Goal: Information Seeking & Learning: Learn about a topic

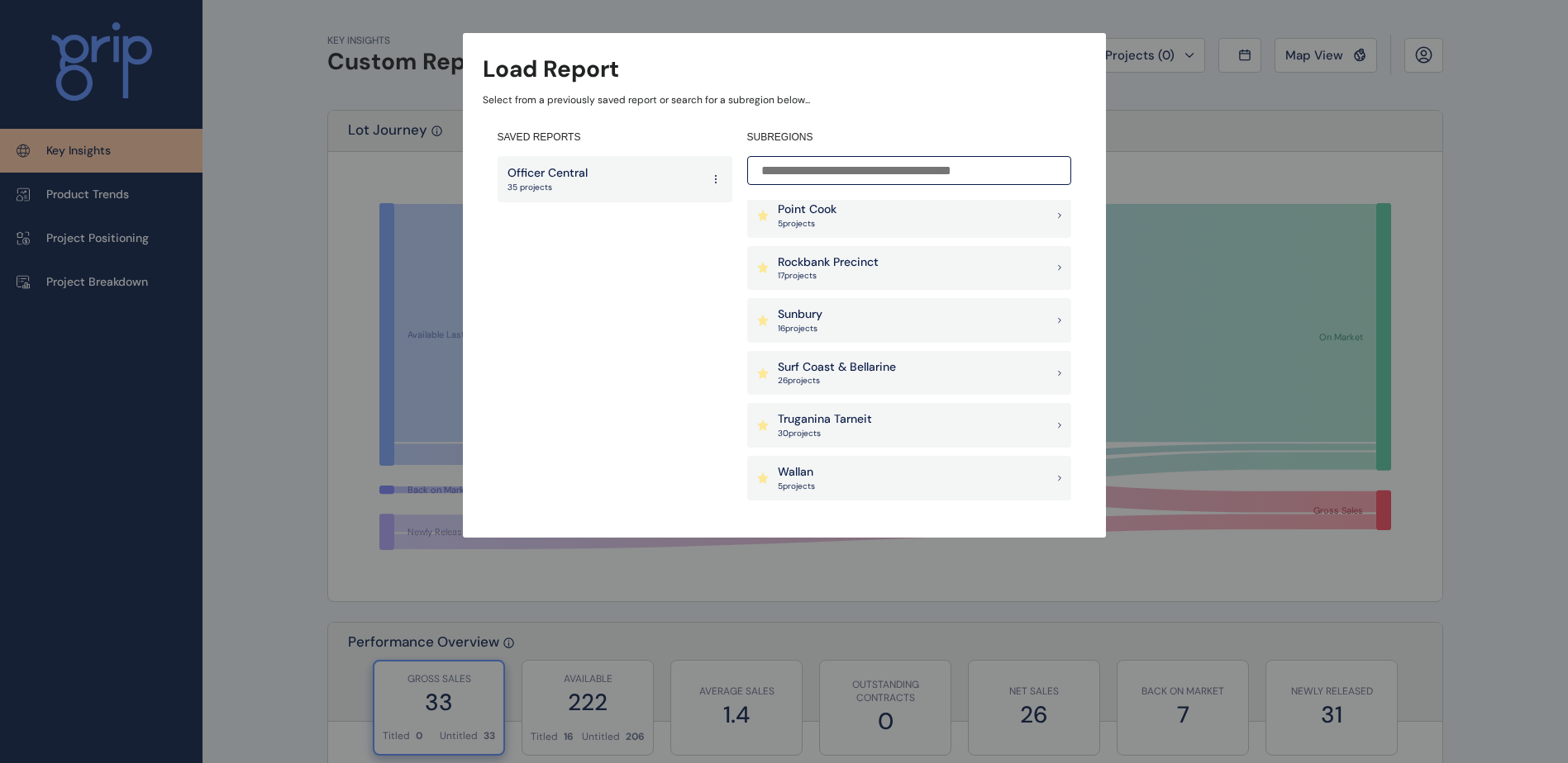
scroll to position [1295, 0]
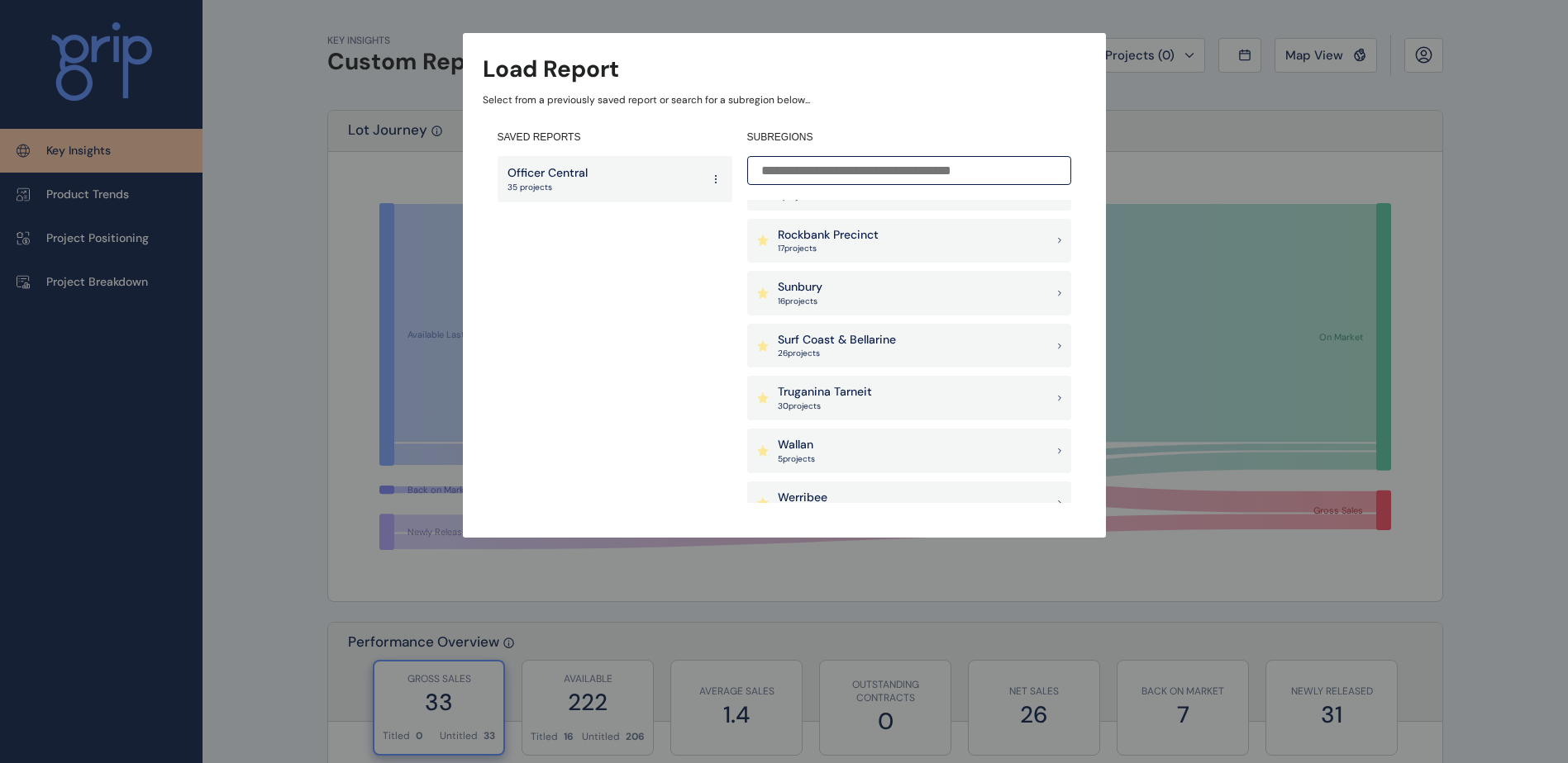
drag, startPoint x: 819, startPoint y: 403, endPoint x: 876, endPoint y: 406, distance: 57.1
click at [819, 402] on p "30 project s" at bounding box center [825, 406] width 94 height 12
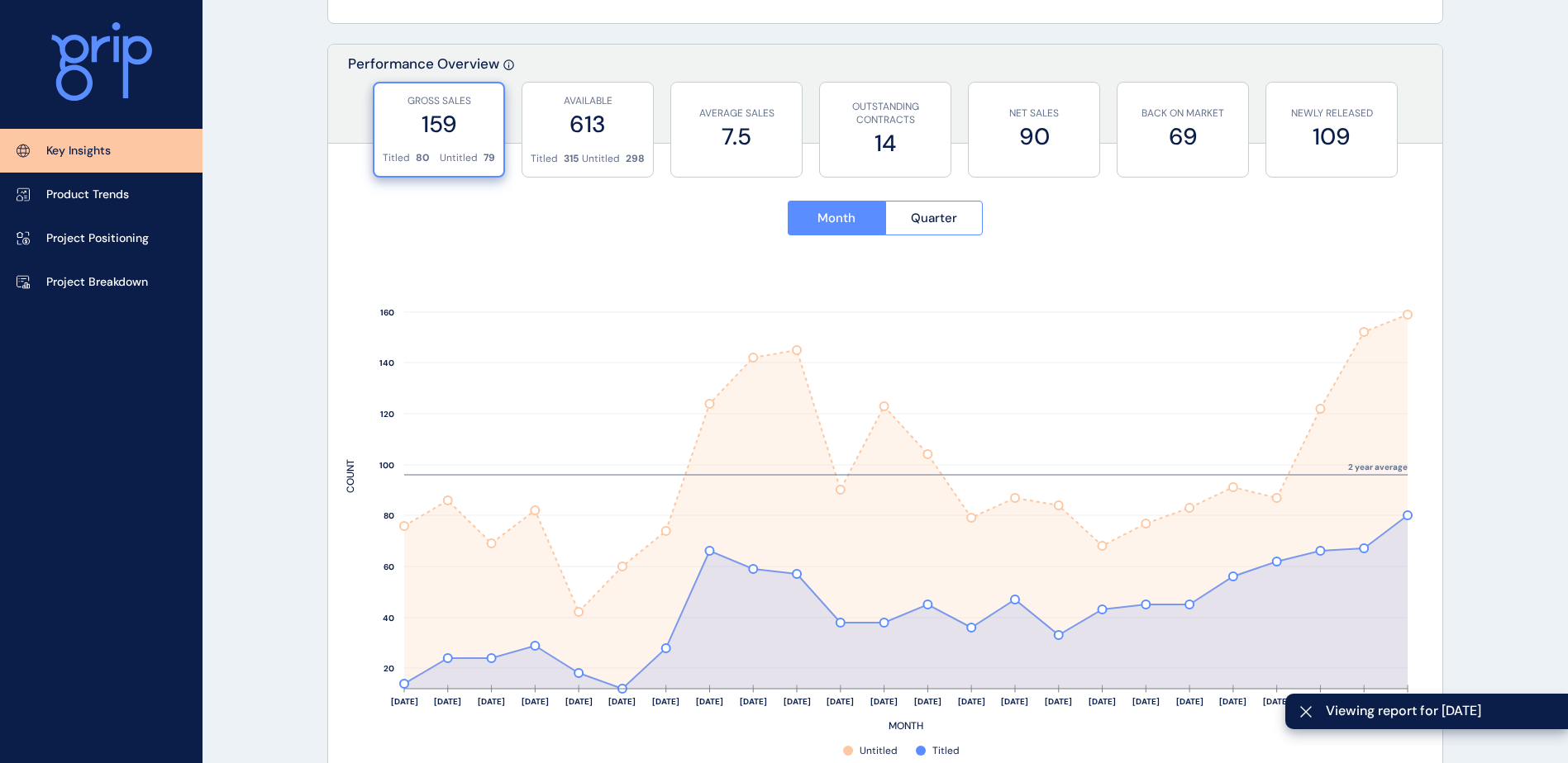
scroll to position [661, 0]
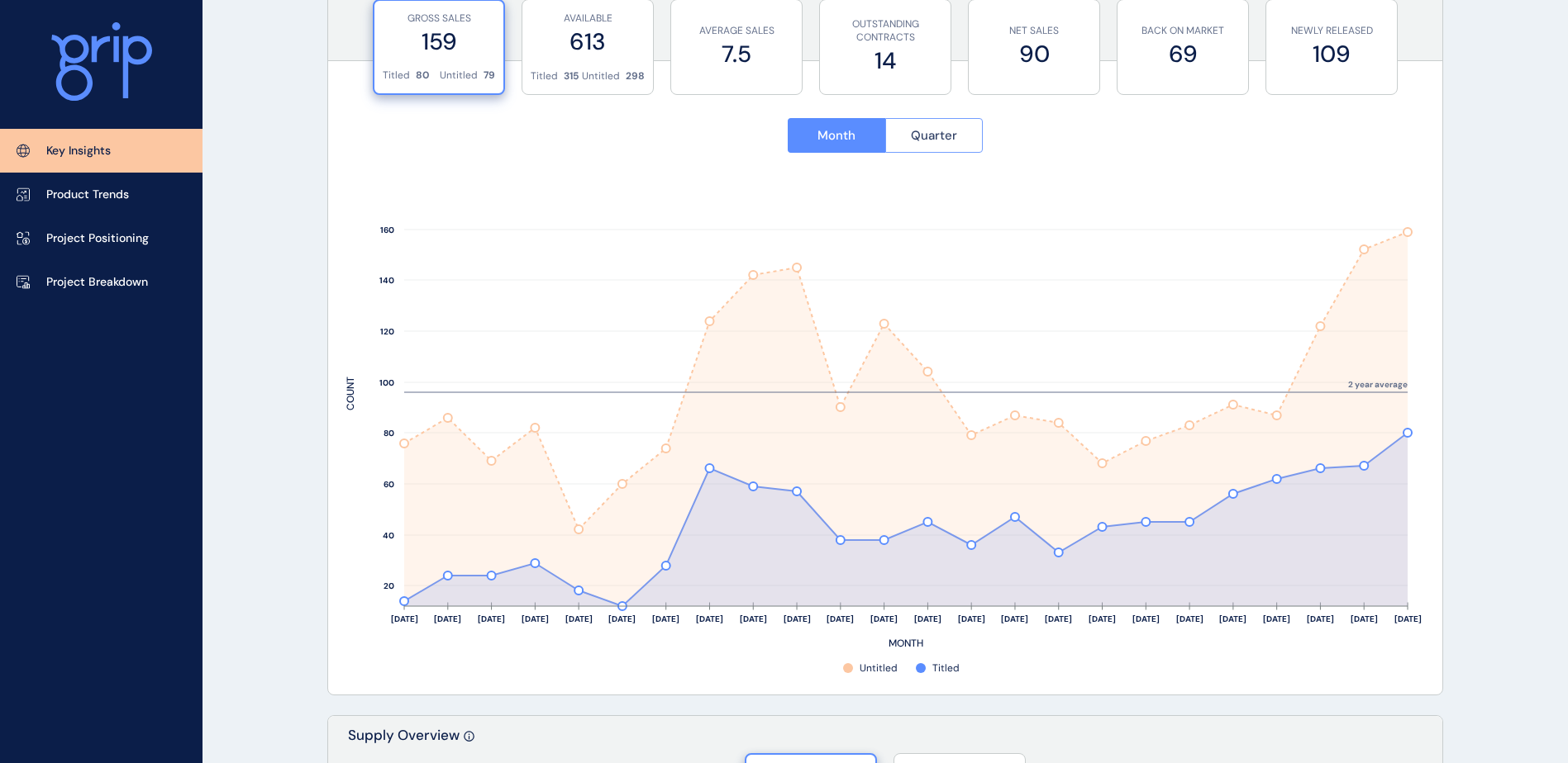
click at [917, 138] on span "Quarter" at bounding box center [933, 135] width 47 height 17
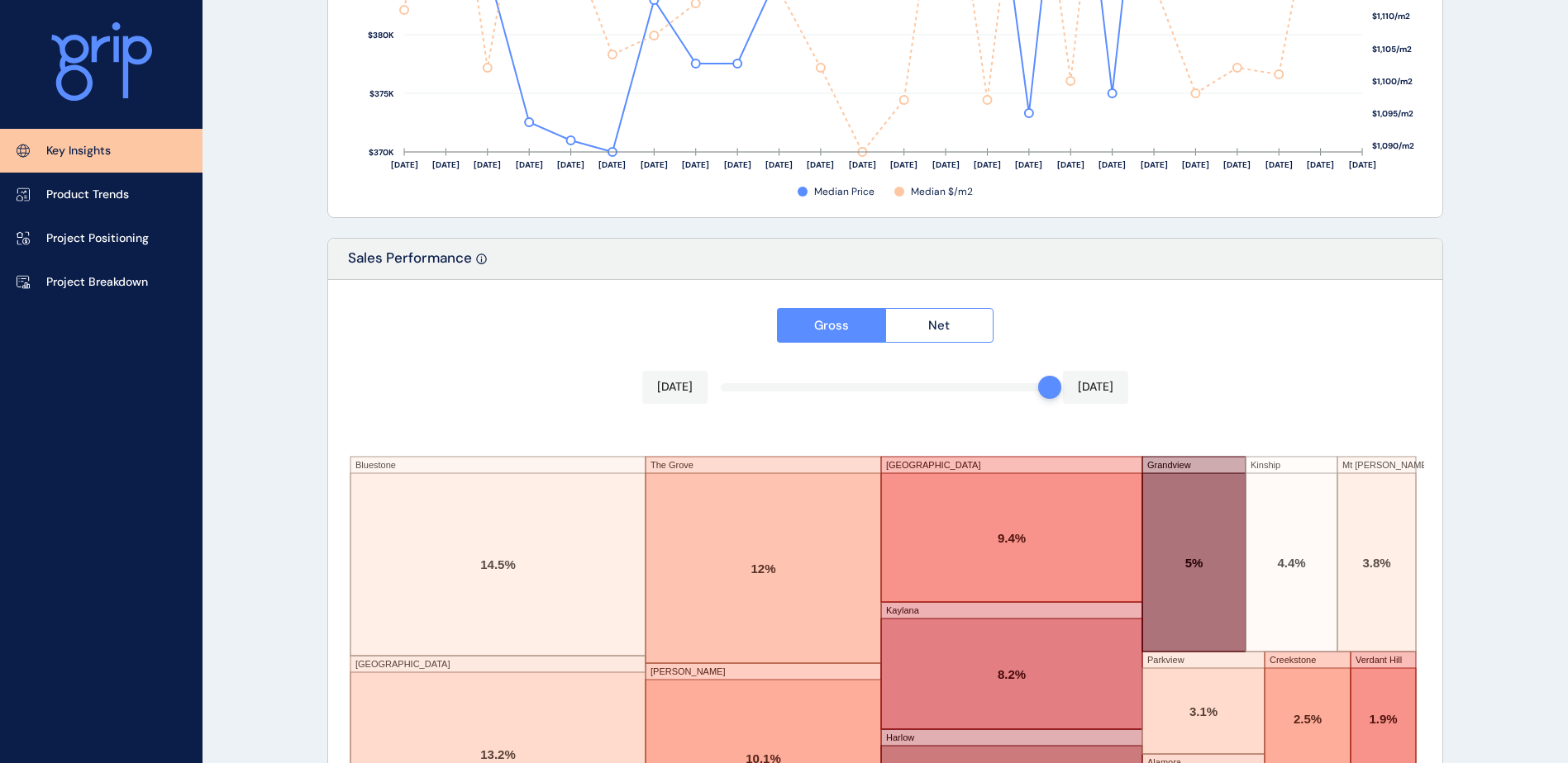
scroll to position [2715, 0]
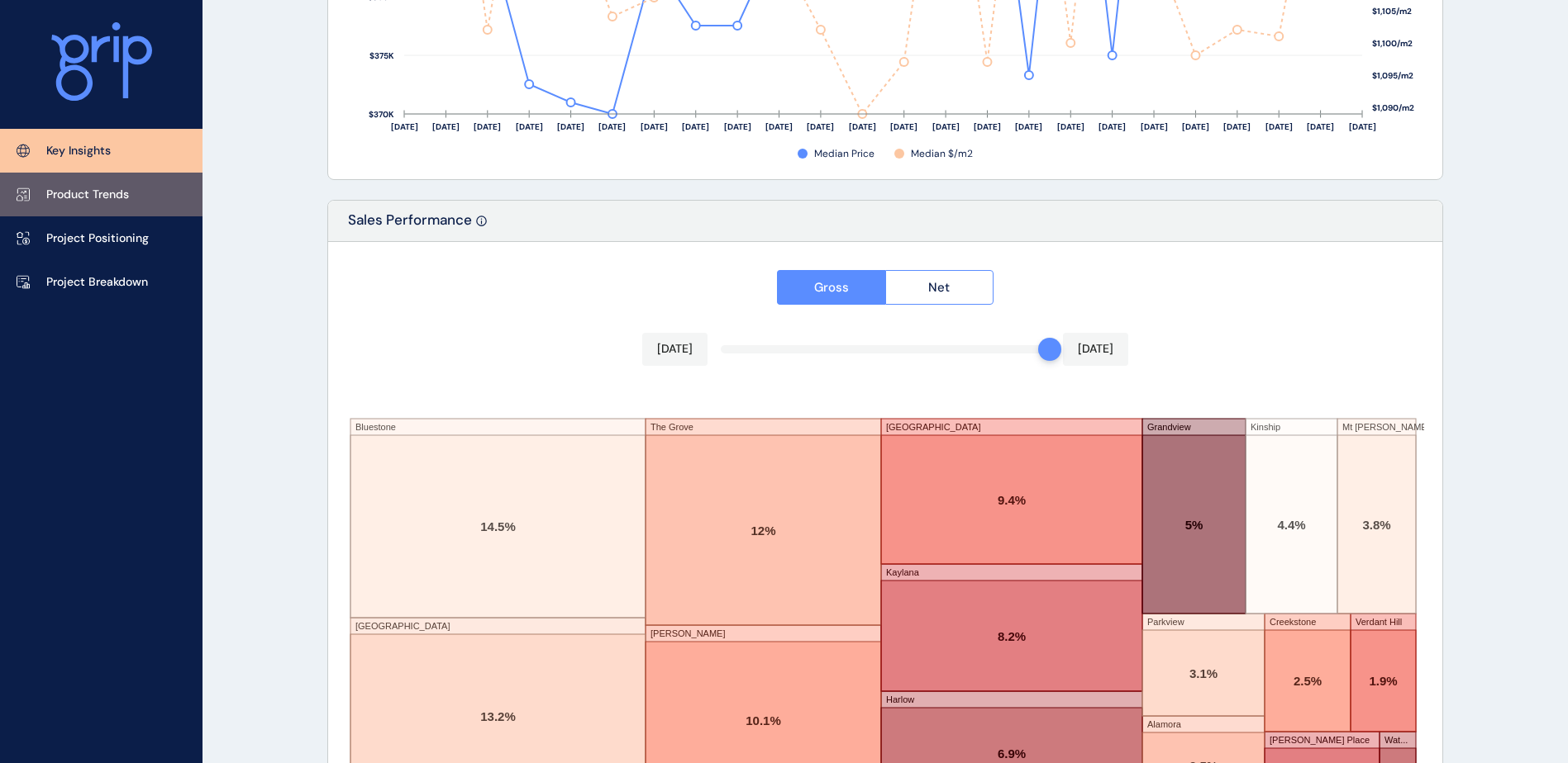
click at [82, 199] on p "Product Trends" at bounding box center [87, 195] width 82 height 17
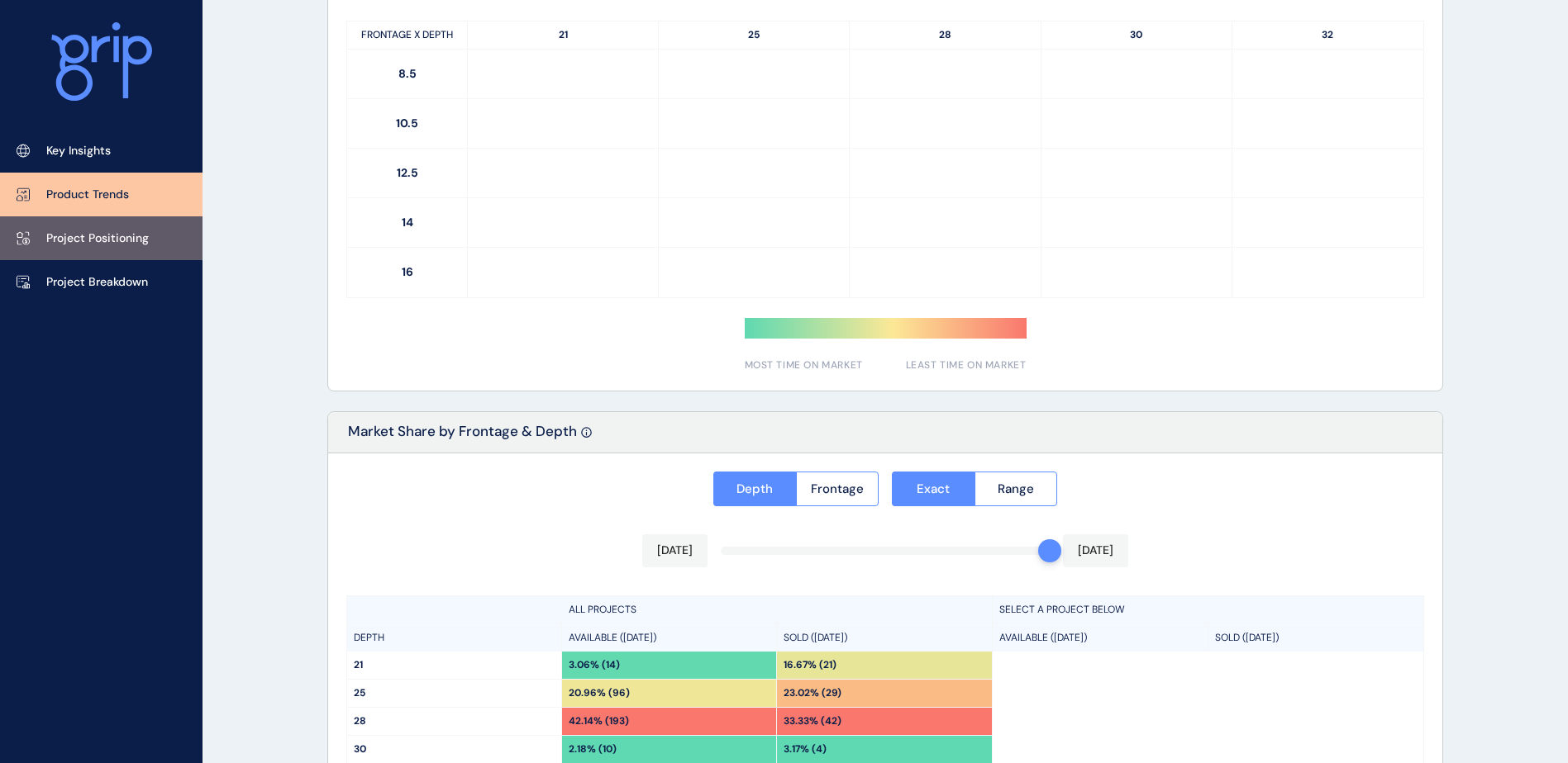
type input "**********"
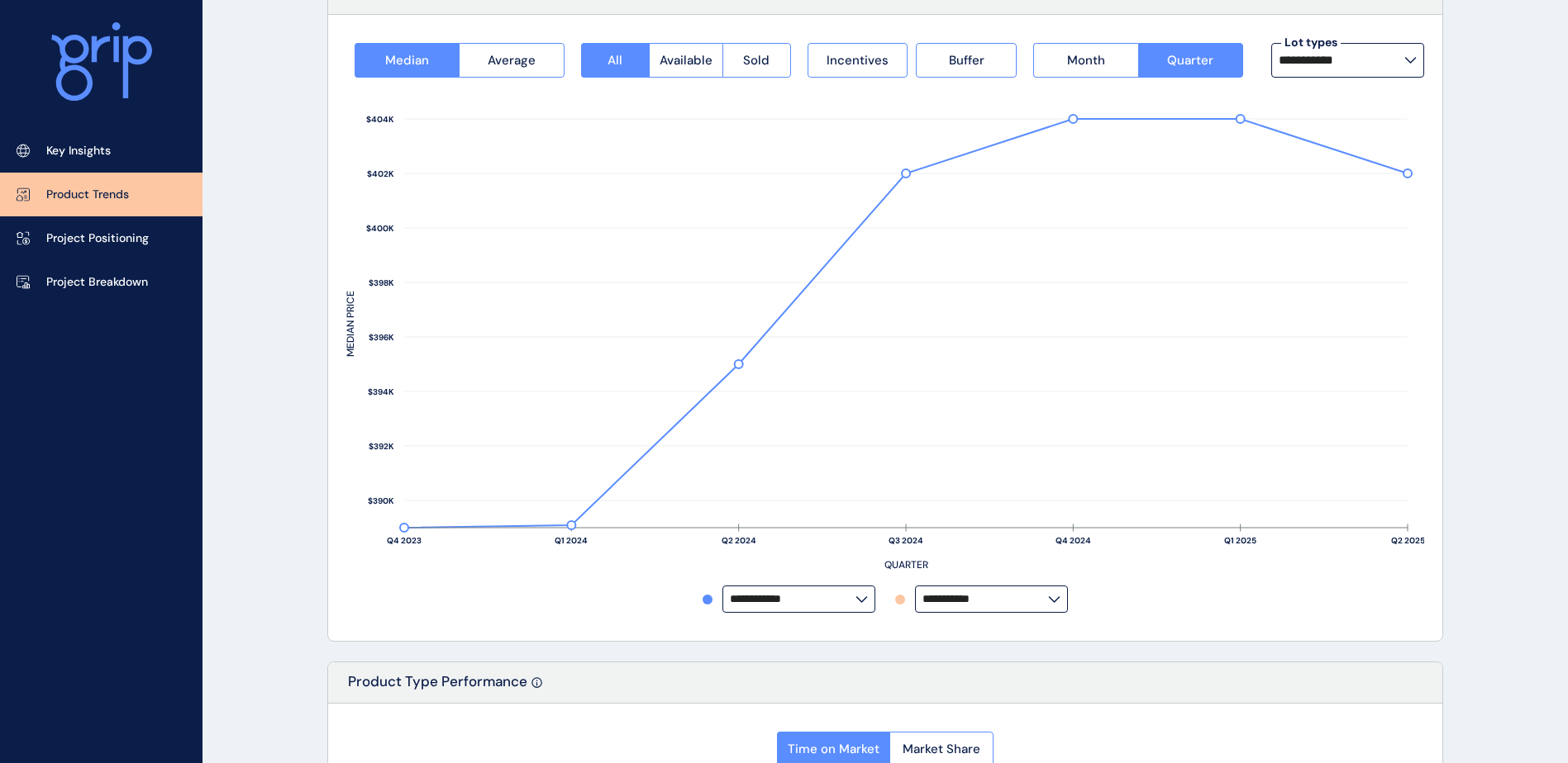
scroll to position [95, 0]
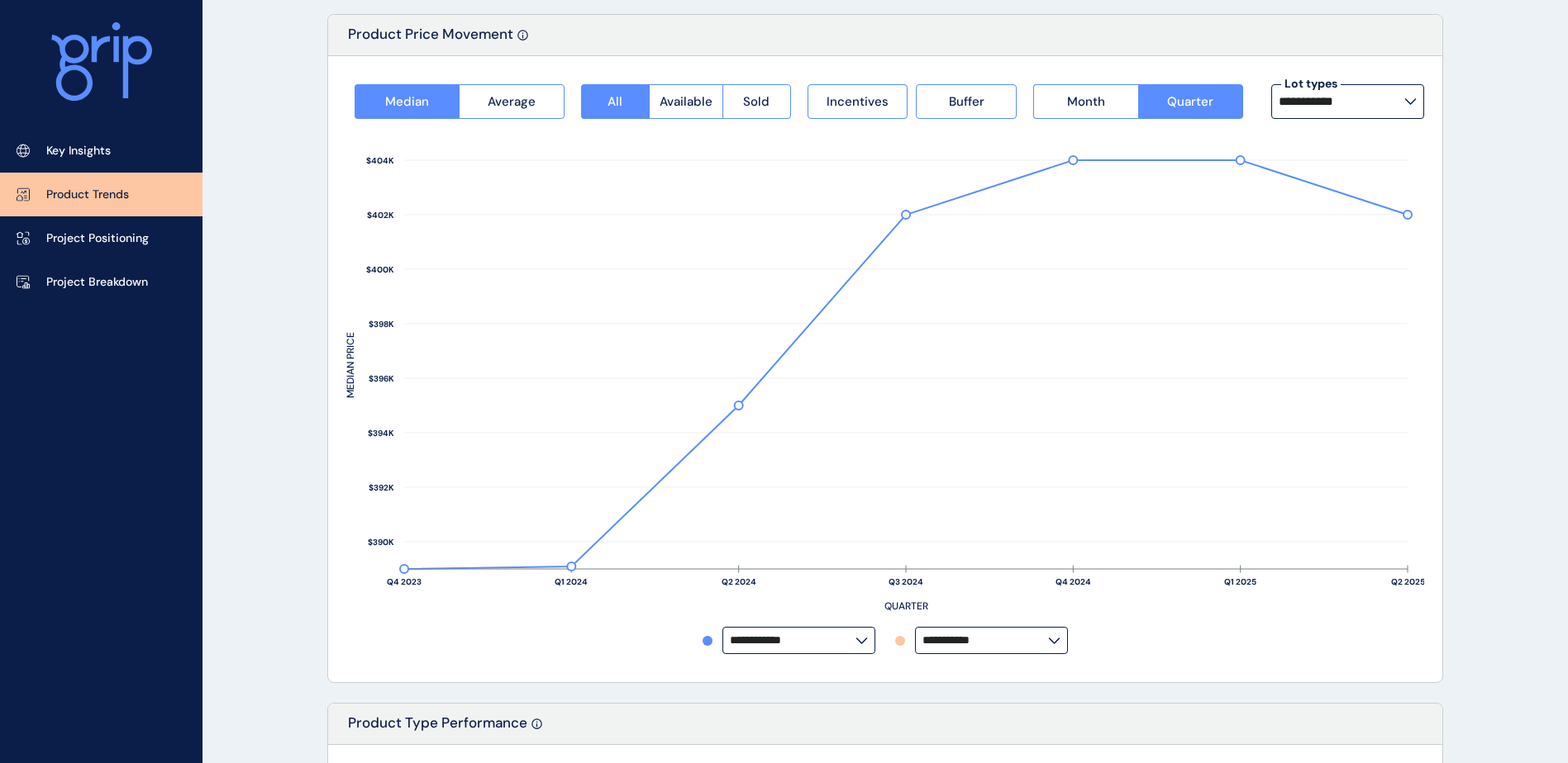
click at [1406, 105] on label "**********" at bounding box center [1347, 101] width 153 height 35
click at [717, 98] on button "Available" at bounding box center [686, 101] width 74 height 35
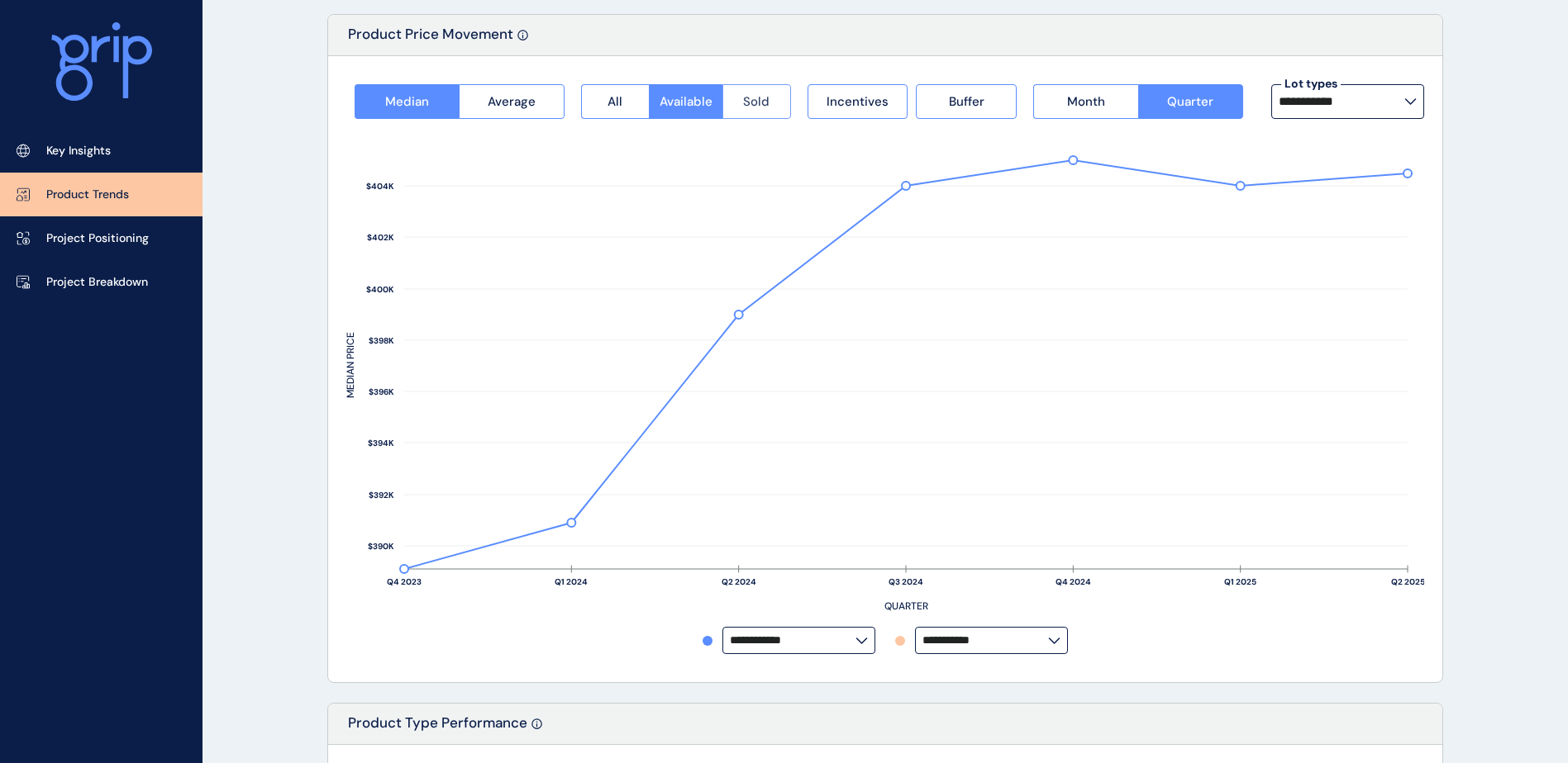
click at [766, 104] on span "Sold" at bounding box center [756, 101] width 27 height 17
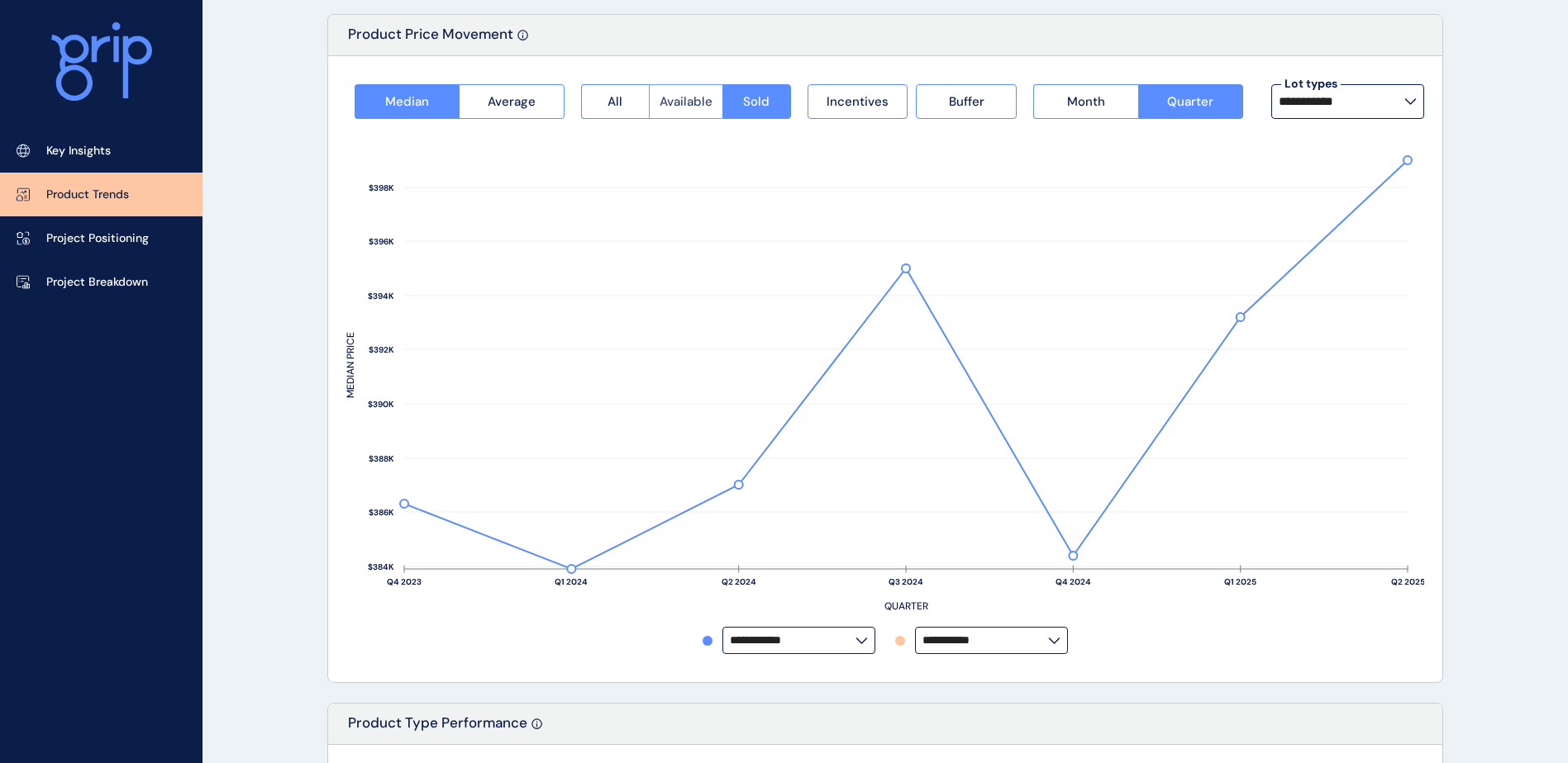
click at [677, 100] on span "Available" at bounding box center [686, 101] width 53 height 17
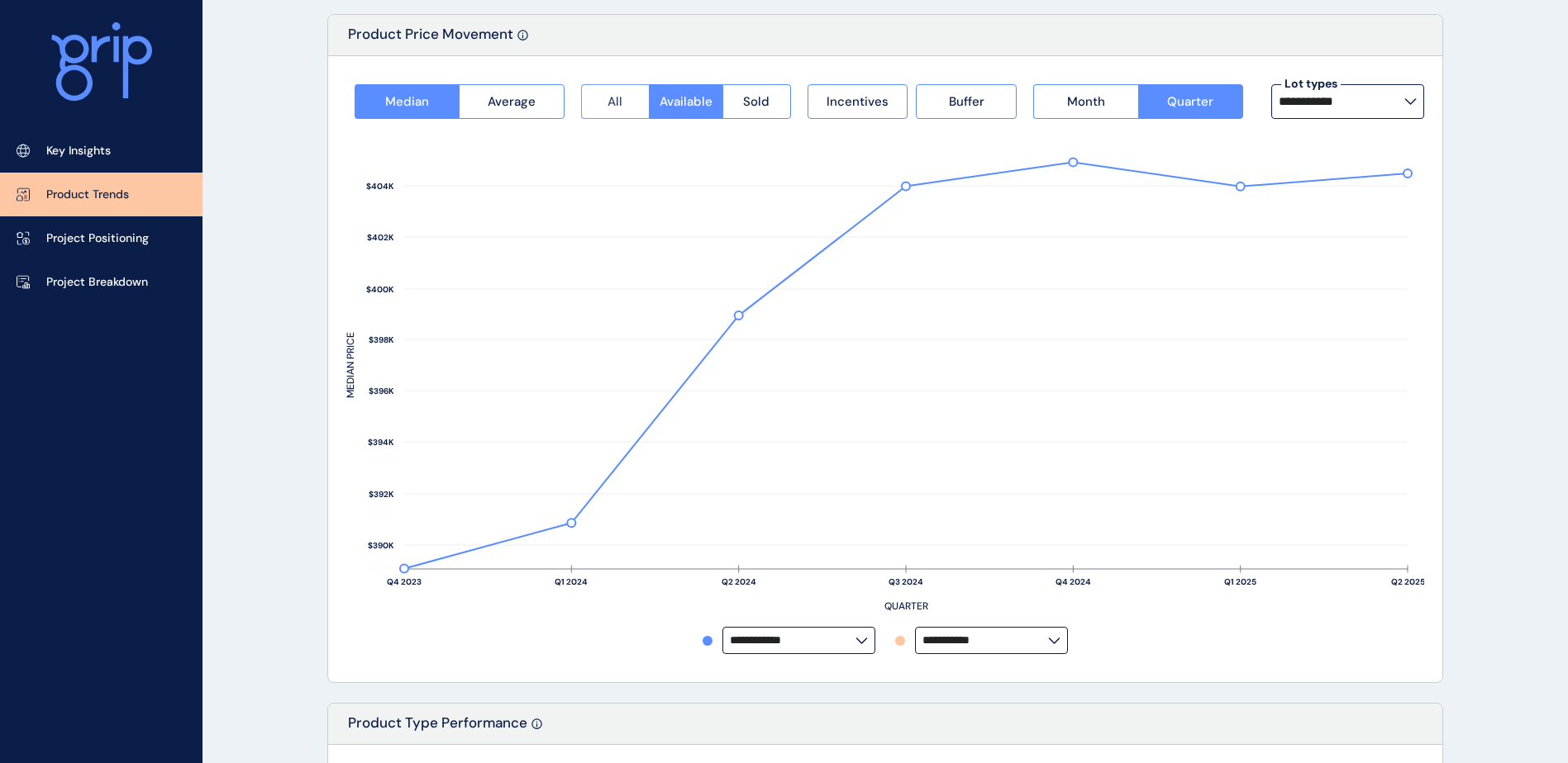
click at [631, 99] on button "All" at bounding box center [615, 101] width 68 height 35
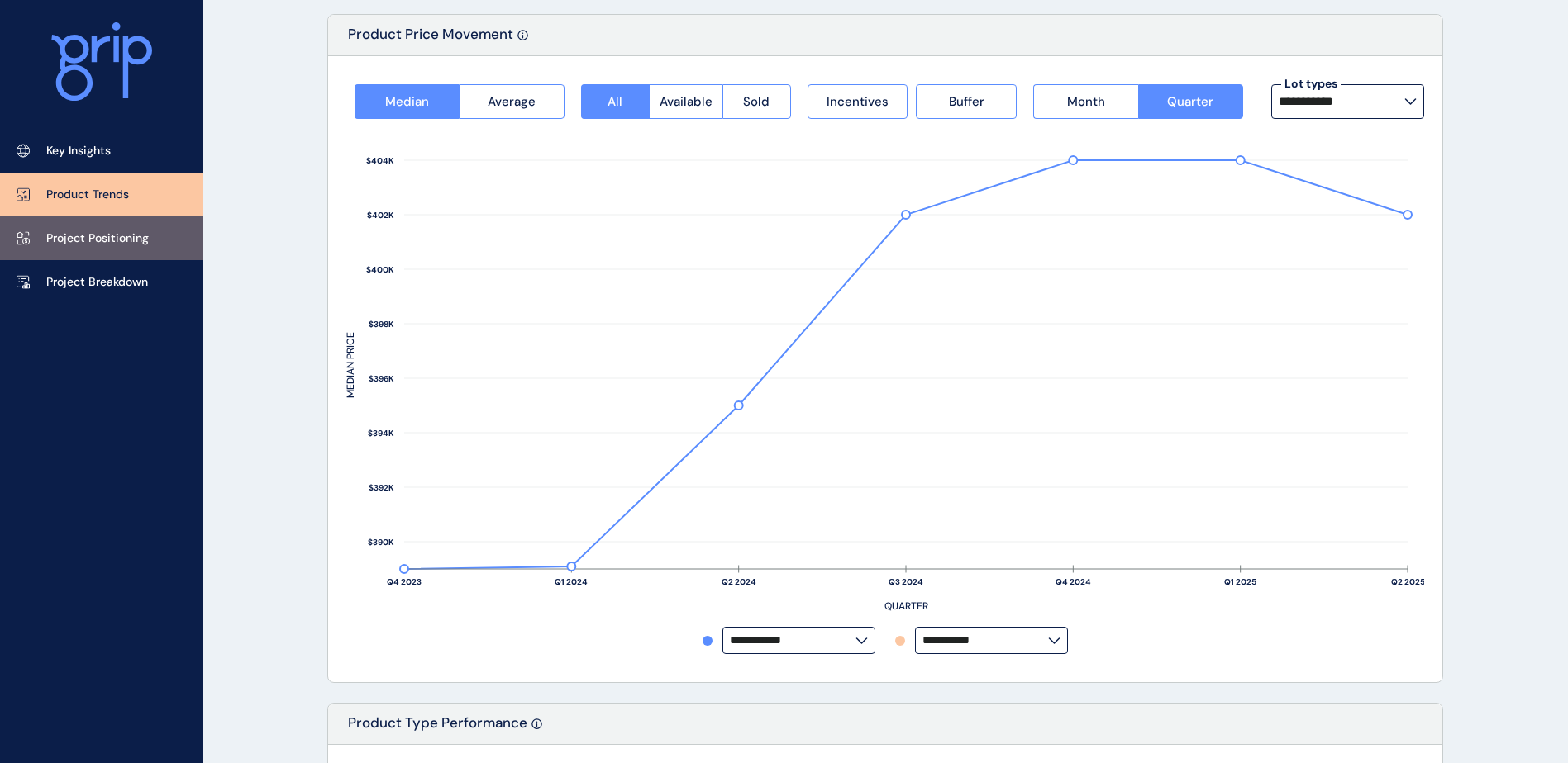
drag, startPoint x: 47, startPoint y: 255, endPoint x: 57, endPoint y: 255, distance: 10.0
click at [47, 255] on link "Project Positioning" at bounding box center [101, 238] width 203 height 44
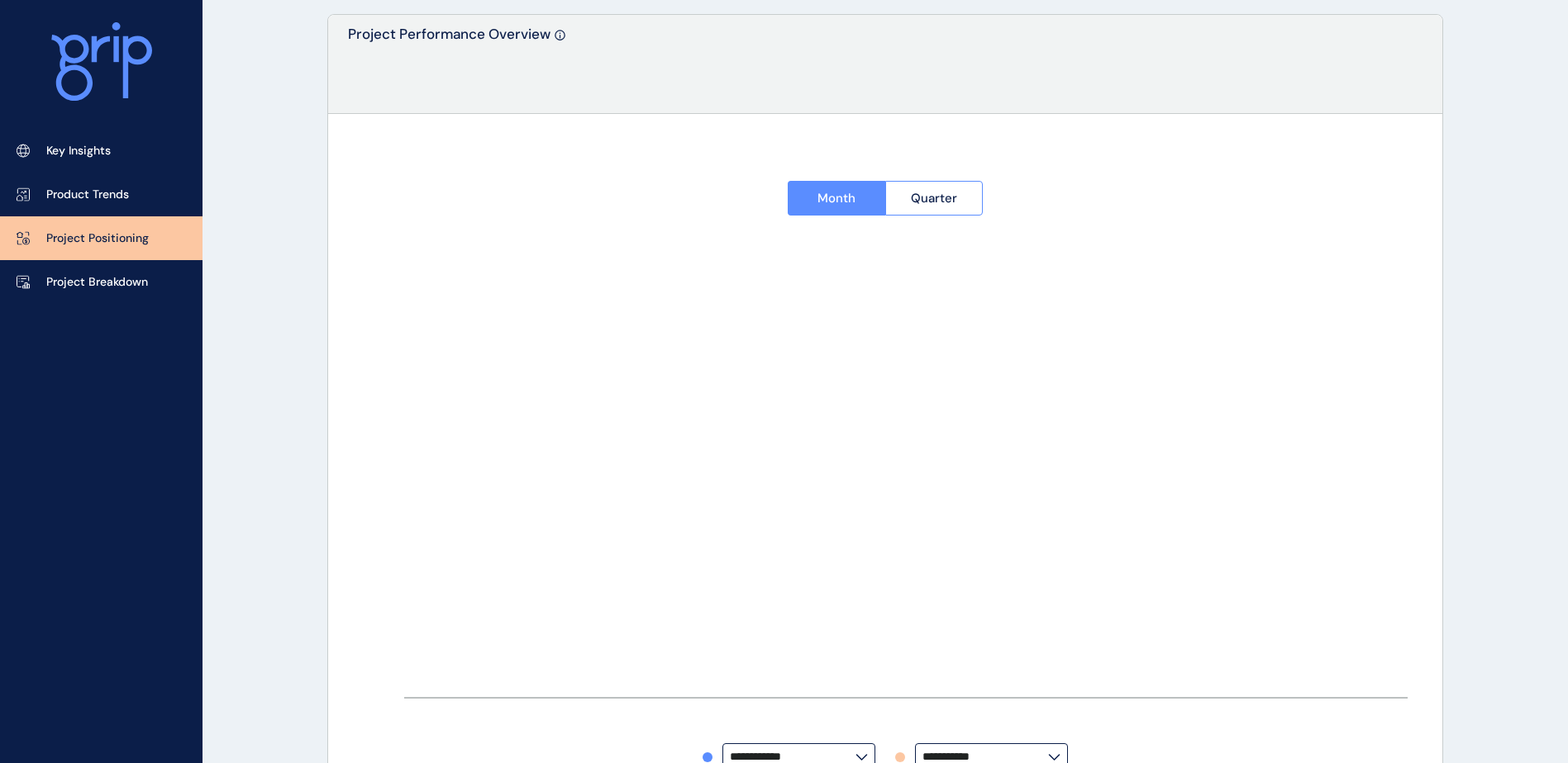
type input "*********"
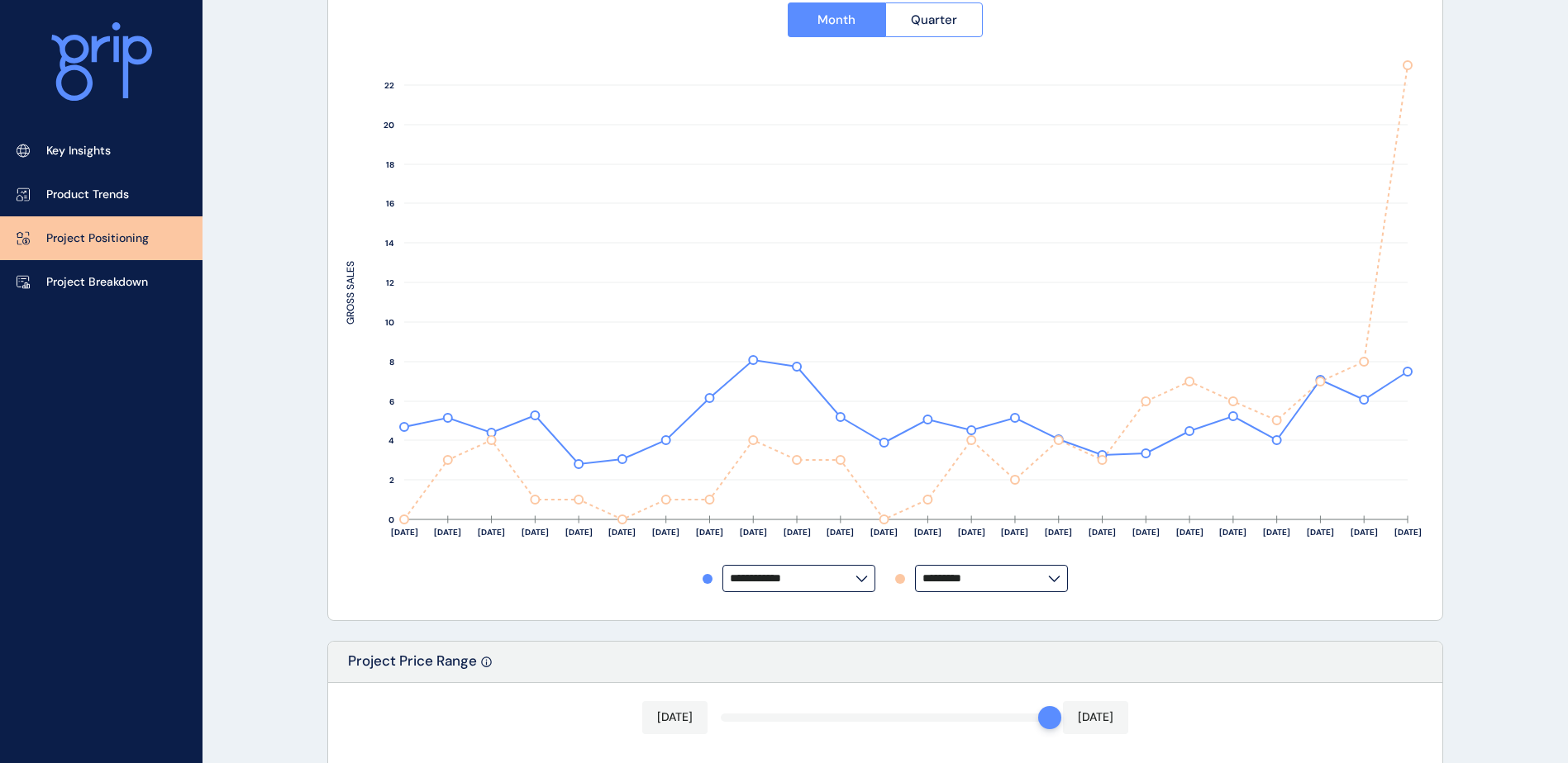
scroll to position [344, 0]
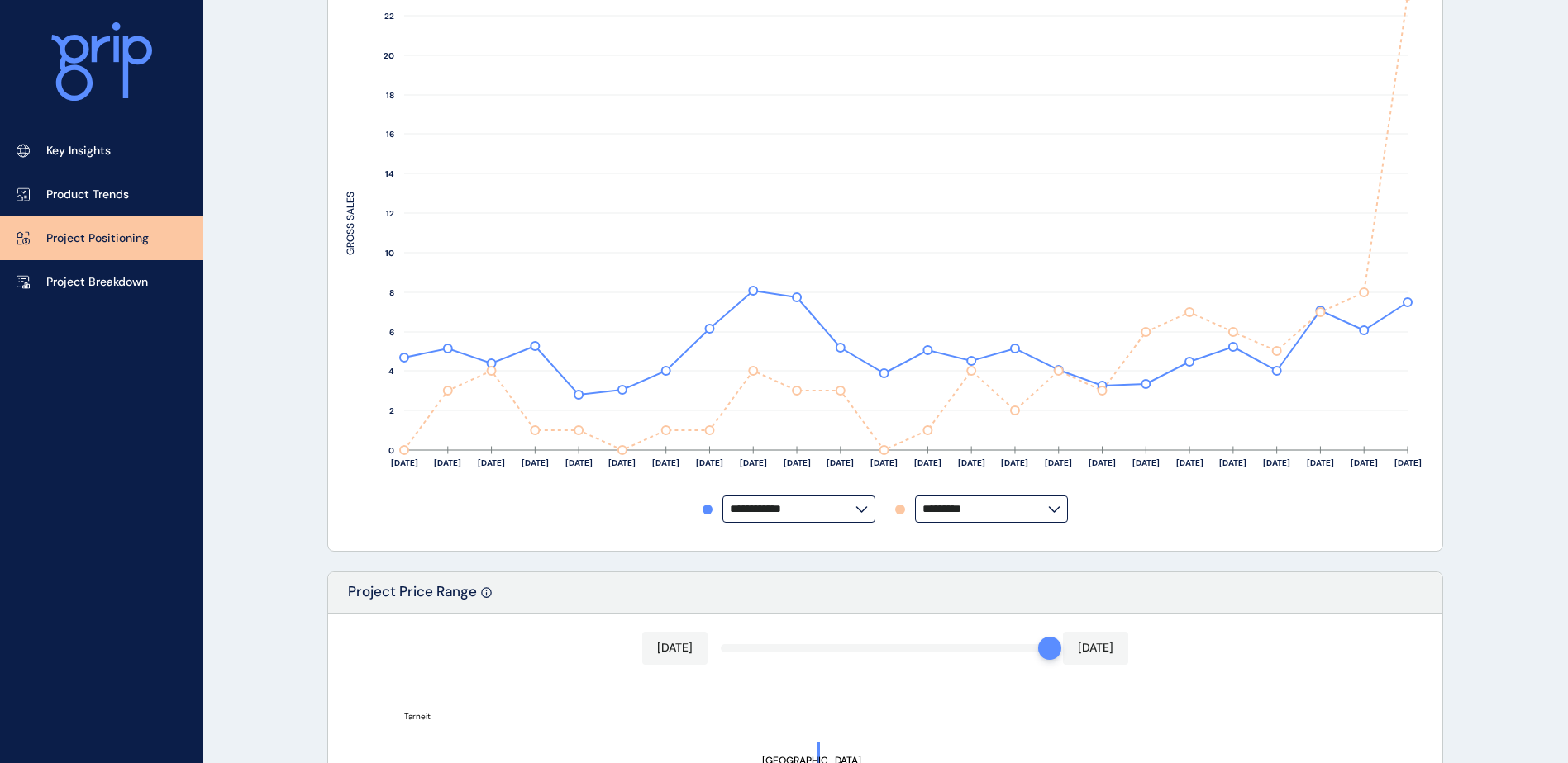
click at [1048, 516] on label "*********" at bounding box center [992, 509] width 153 height 27
click at [991, 412] on div "[GEOGRAPHIC_DATA]" at bounding box center [990, 428] width 150 height 32
type input "********"
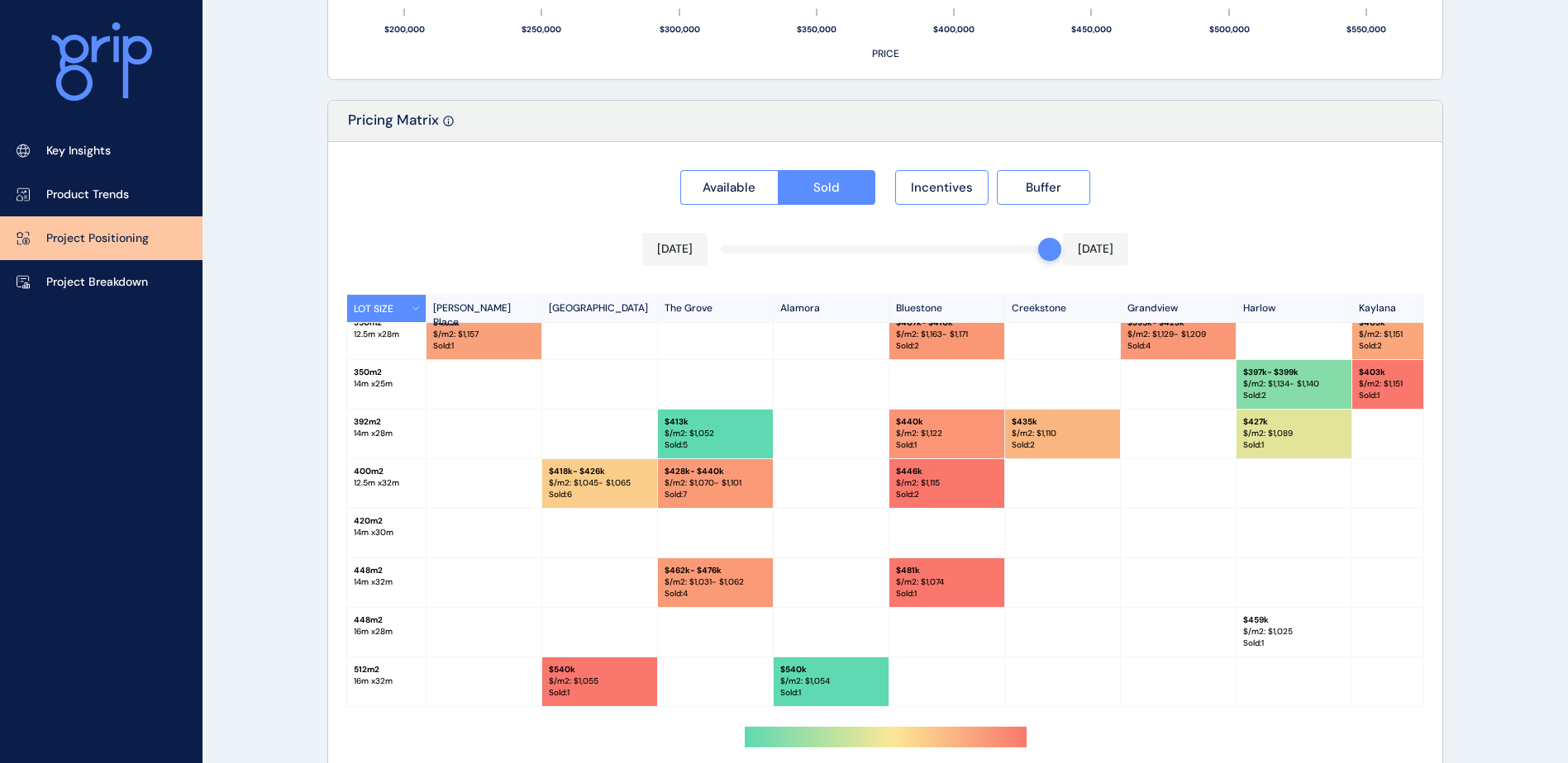
scroll to position [1524, 0]
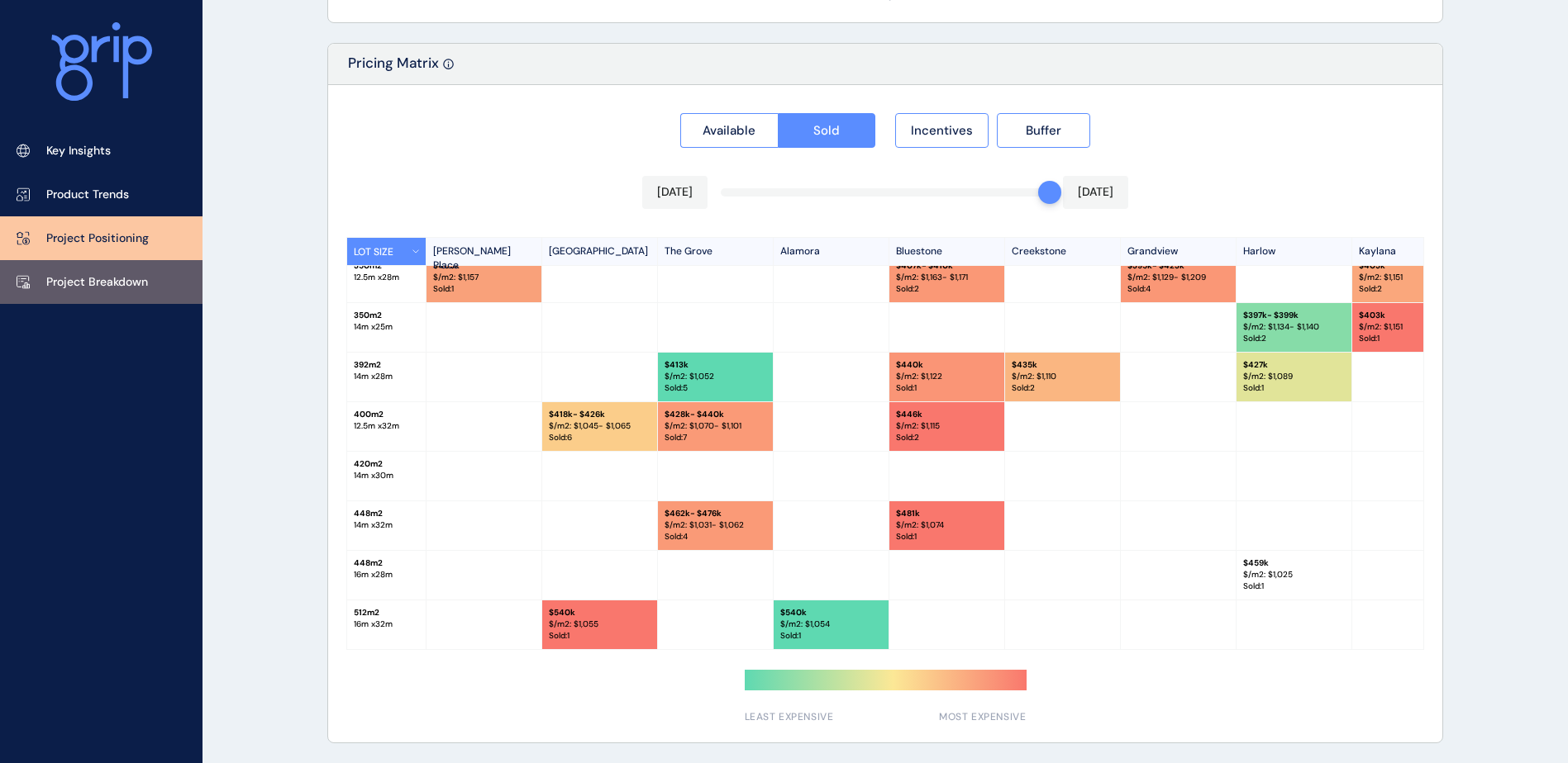
click at [88, 277] on p "Project Breakdown" at bounding box center [97, 282] width 101 height 17
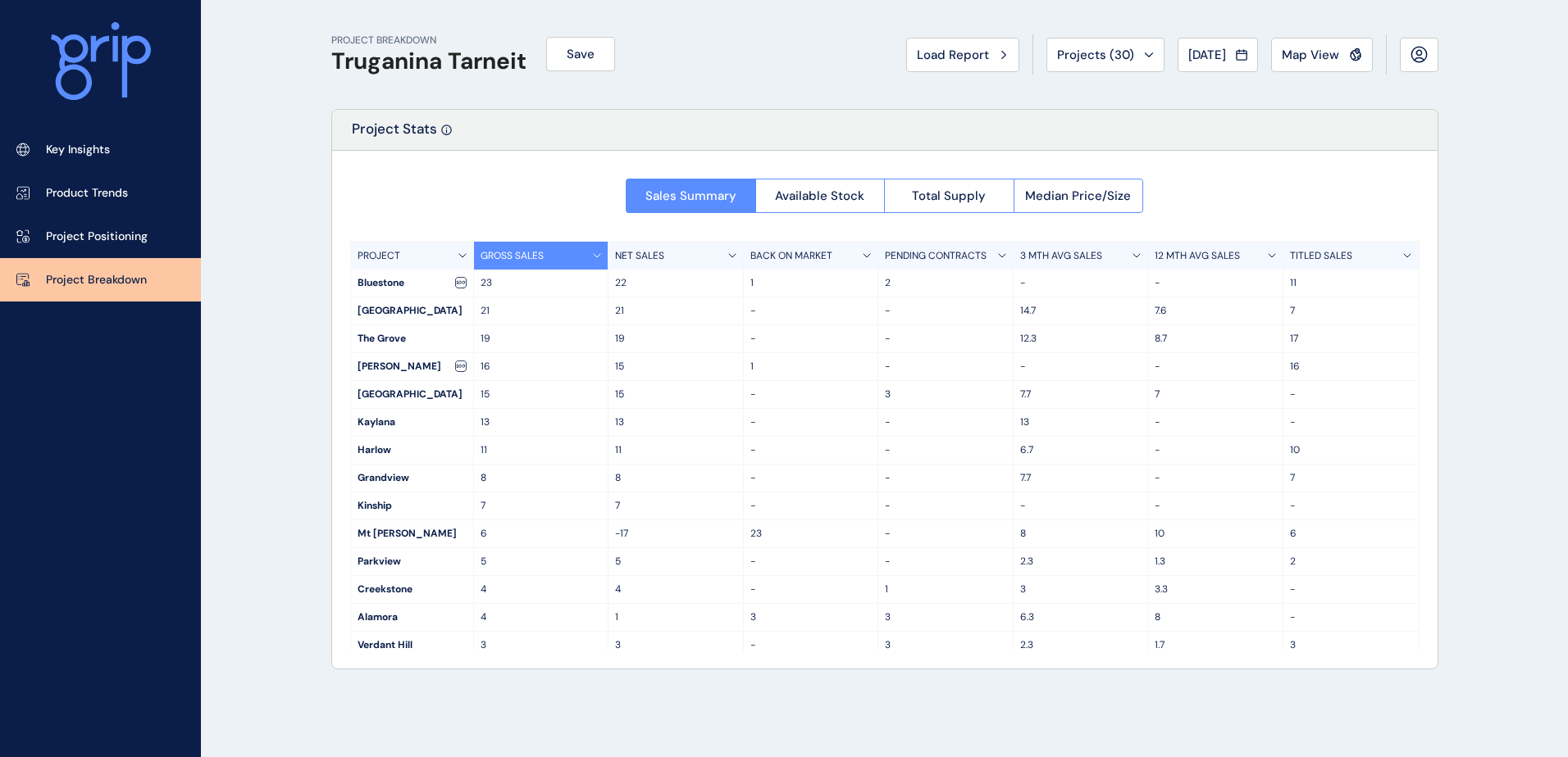
click at [1229, 255] on p "12 MTH AVG SALES" at bounding box center [1197, 256] width 85 height 14
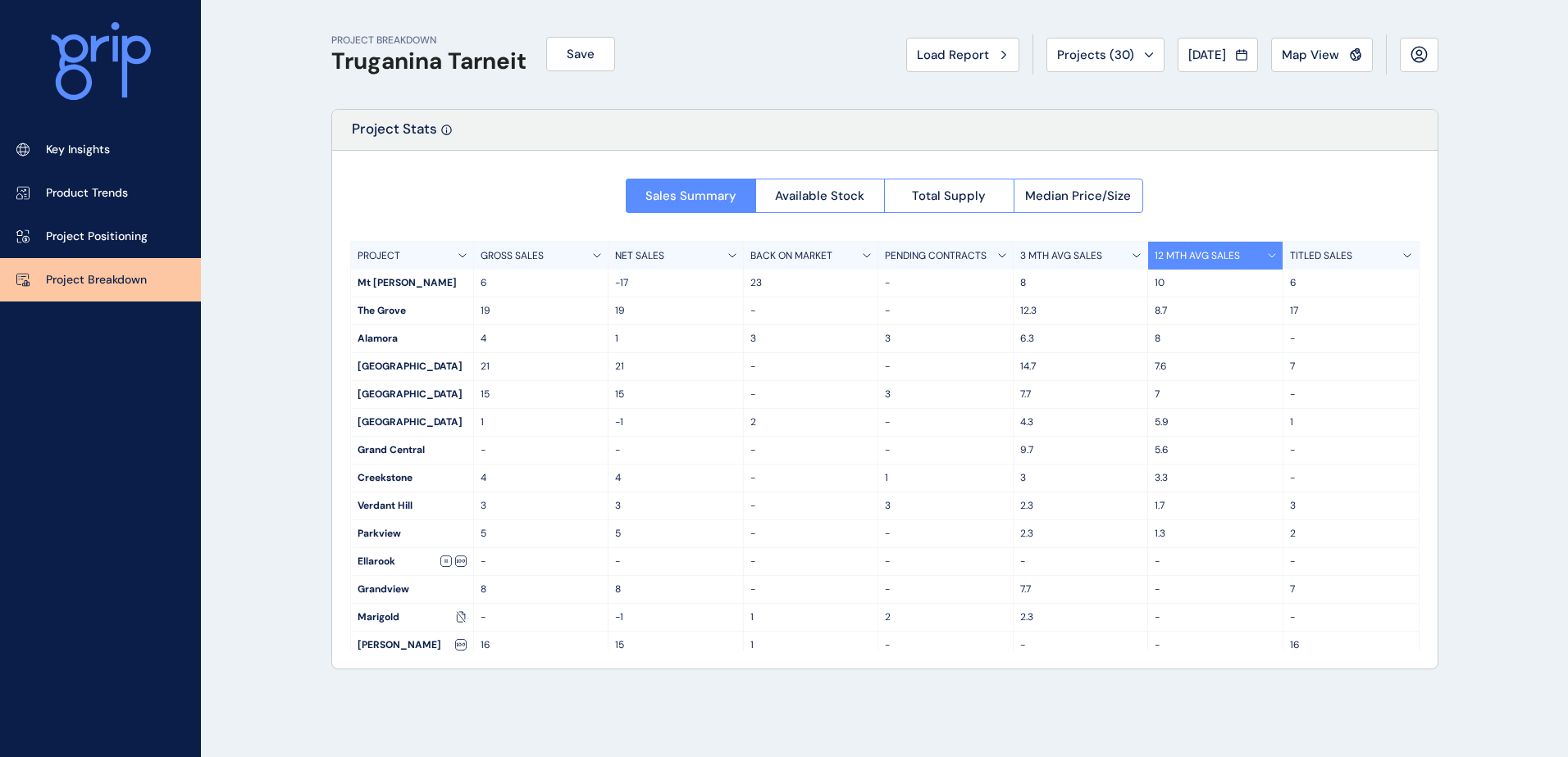
click at [1237, 253] on div "12 MTH AVG SALES" at bounding box center [1215, 255] width 135 height 28
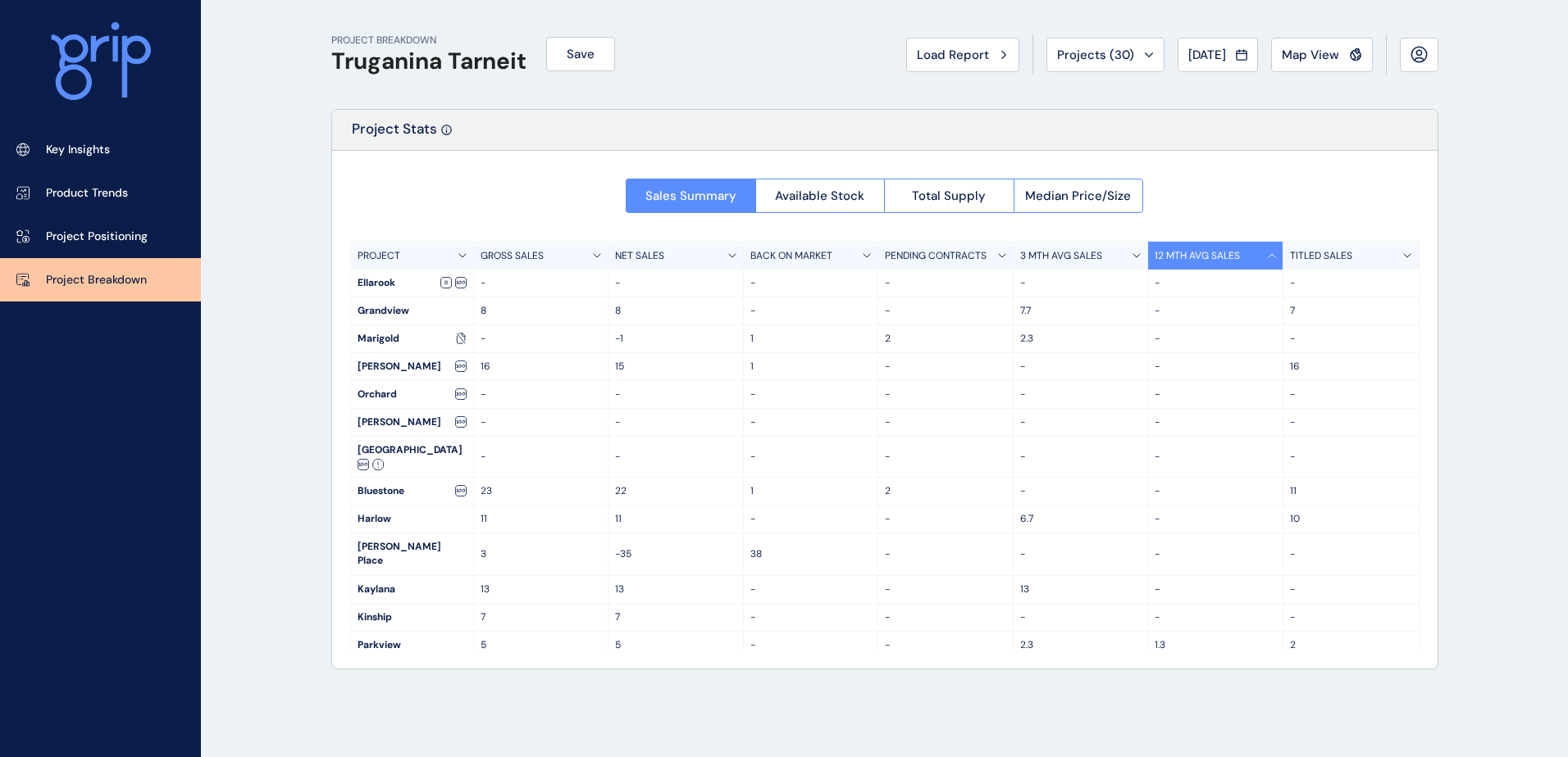
click at [1048, 259] on p "3 MTH AVG SALES" at bounding box center [1061, 256] width 82 height 14
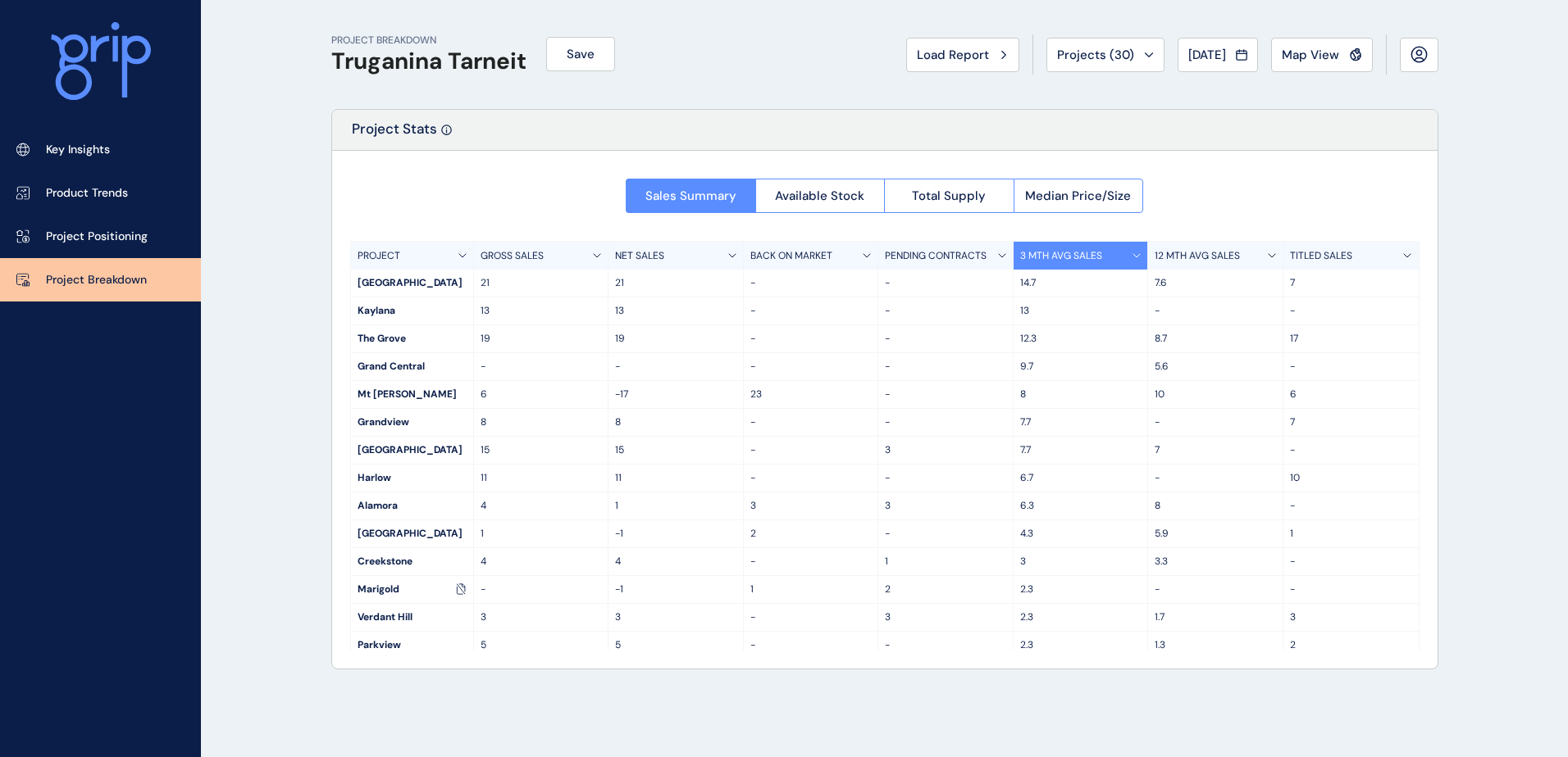
click at [536, 246] on div "GROSS SALES" at bounding box center [541, 255] width 135 height 28
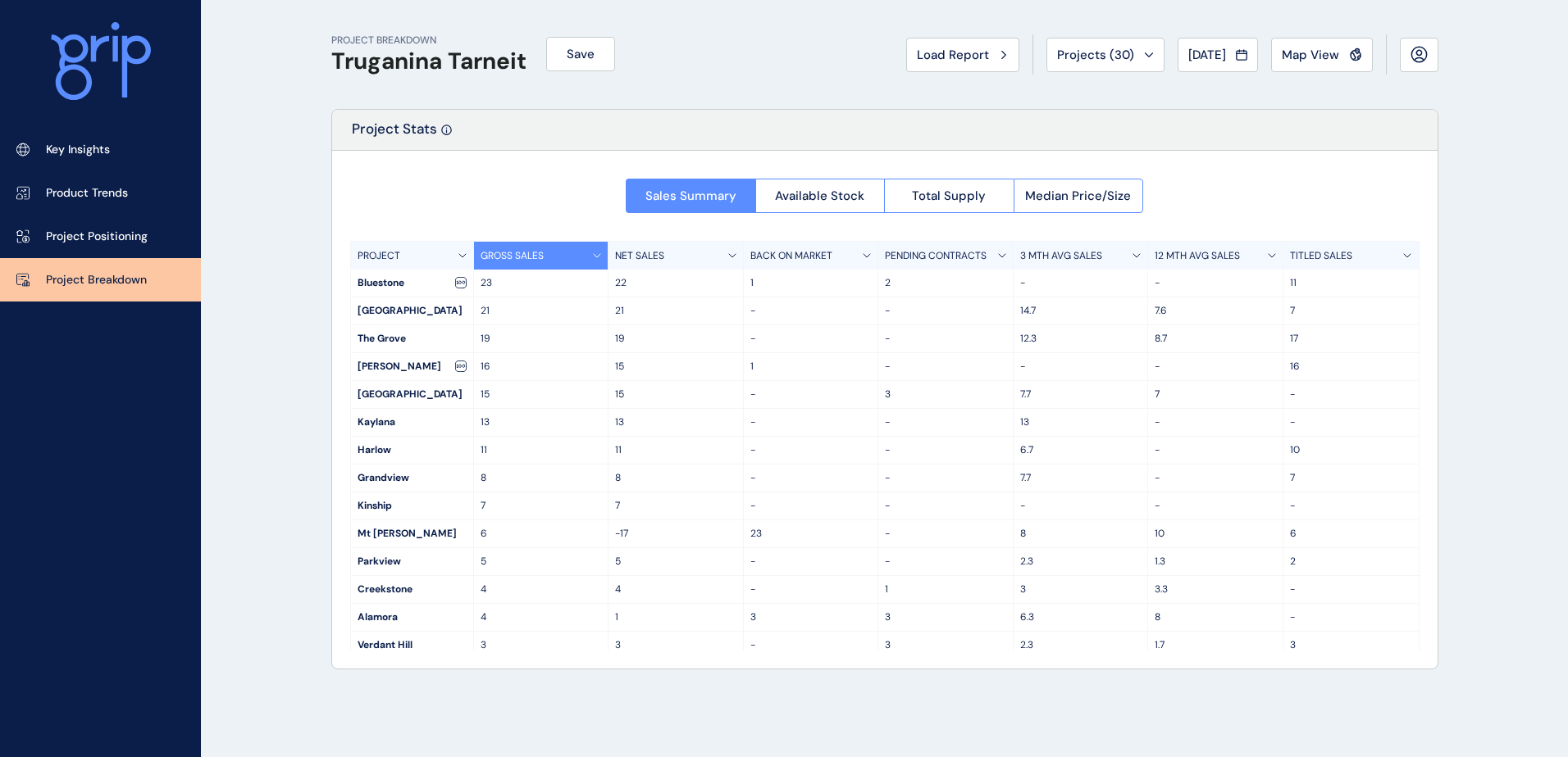
click at [668, 257] on div "NET SALES" at bounding box center [676, 255] width 135 height 28
